Goal: Check status: Check status

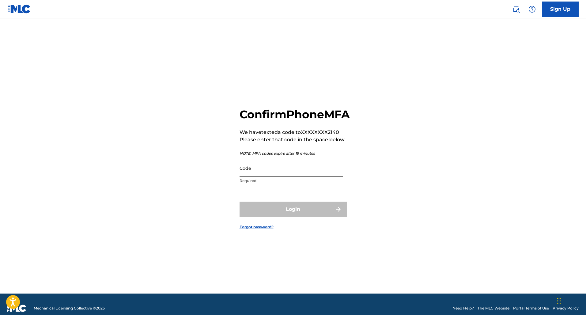
click at [265, 177] on input "Code" at bounding box center [290, 167] width 103 height 17
click at [263, 177] on input "Code" at bounding box center [290, 167] width 103 height 17
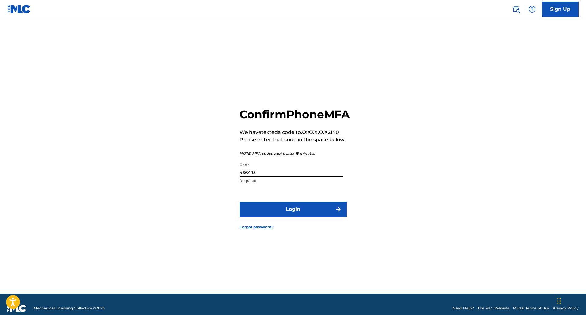
type input "486495"
click at [293, 216] on button "Login" at bounding box center [292, 208] width 107 height 15
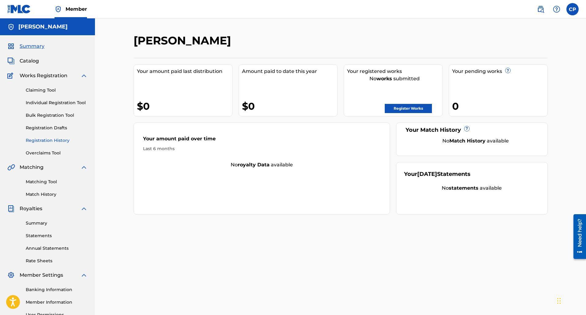
click at [58, 142] on link "Registration History" at bounding box center [57, 140] width 62 height 6
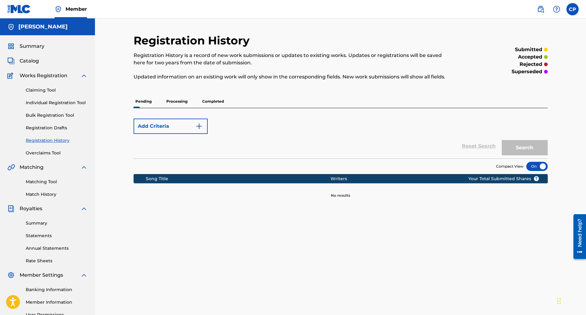
click at [176, 103] on p "Processing" at bounding box center [176, 101] width 25 height 13
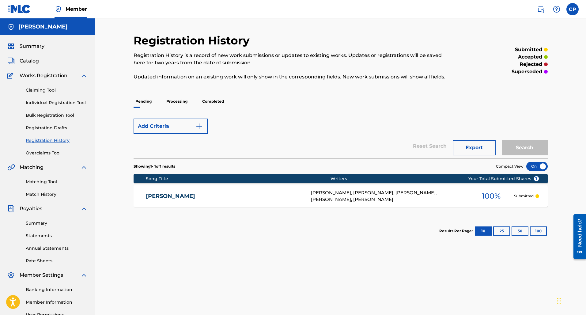
click at [144, 104] on p "Pending" at bounding box center [143, 101] width 20 height 13
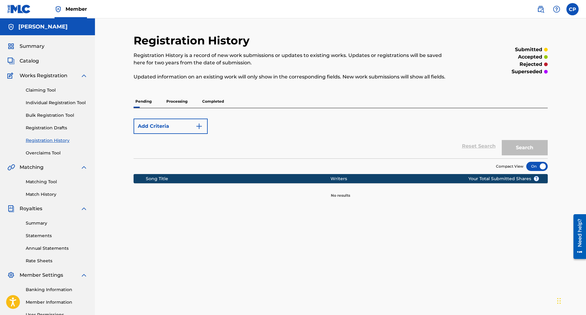
click at [174, 102] on p "Processing" at bounding box center [176, 101] width 25 height 13
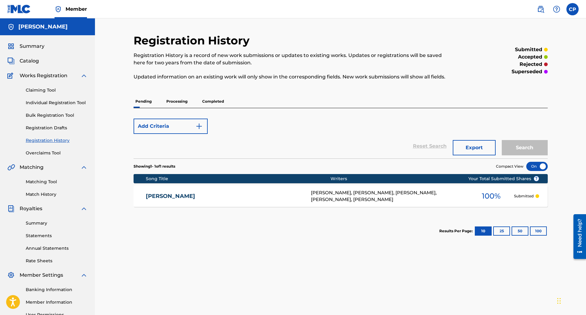
click at [207, 103] on p "Completed" at bounding box center [212, 101] width 25 height 13
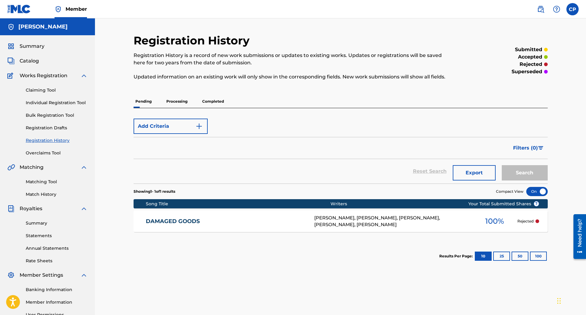
click at [180, 101] on p "Processing" at bounding box center [176, 101] width 25 height 13
